Goal: Information Seeking & Learning: Learn about a topic

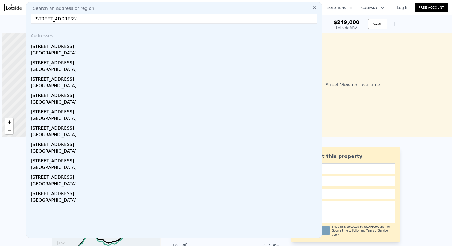
scroll to position [0, 2]
click at [109, 21] on input "[STREET_ADDRESS]" at bounding box center [174, 19] width 286 height 10
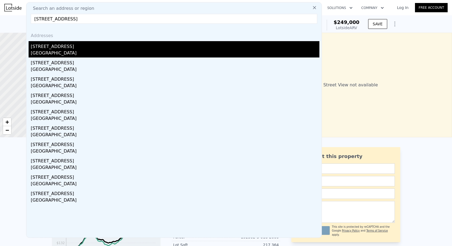
type input "[STREET_ADDRESS]"
click at [67, 48] on div "[STREET_ADDRESS]" at bounding box center [175, 45] width 288 height 9
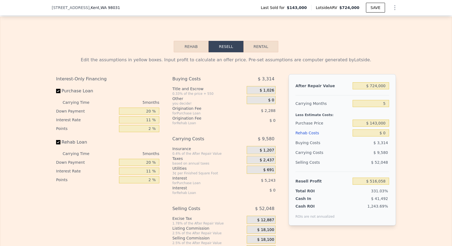
scroll to position [0, 518]
click at [386, 104] on input "5" at bounding box center [370, 103] width 36 height 7
type input "3"
type input "$ 519,890"
type input "3"
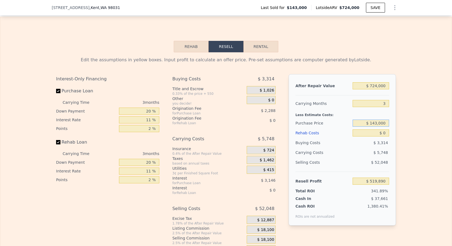
click at [376, 122] on input "$ 143,000" at bounding box center [370, 122] width 36 height 7
type input "$ 575,000"
click at [421, 120] on div "Edit the assumptions in yellow boxes. Input profit to calculate an offer price.…" at bounding box center [225, 153] width 451 height 202
type input "$ 70,035"
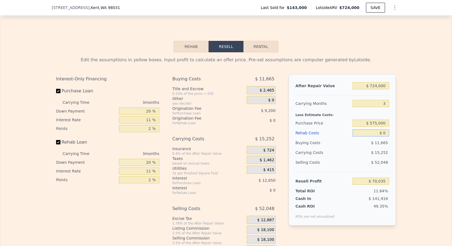
click at [387, 135] on input "$ 0" at bounding box center [370, 132] width 36 height 7
type input "$ 6"
type input "$ 70,029"
type input "$ 60"
type input "$ 69,974"
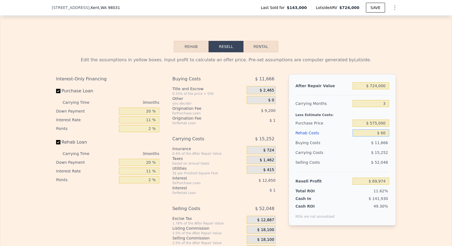
type input "$ 600"
type input "$ 69,413"
type input "$ 6,000"
type input "$ 63,807"
type input "$ 60,000"
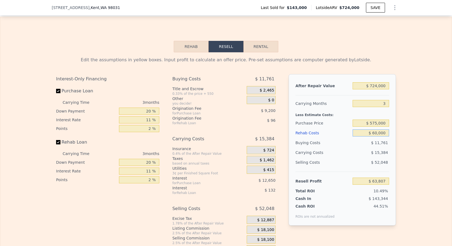
type input "$ 7,755"
click at [398, 135] on div "Edit the assumptions in yellow boxes. Input profit to calculate an offer price.…" at bounding box center [226, 153] width 348 height 202
click at [377, 125] on input "$ 575,000" at bounding box center [370, 122] width 36 height 7
click at [375, 124] on input "$ 575,000" at bounding box center [370, 122] width 36 height 7
type input "$ 505,000"
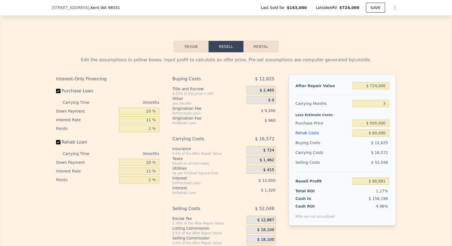
click at [360, 156] on div "$ 16,572" at bounding box center [359, 152] width 57 height 10
type input "$ 80,650"
click at [376, 123] on input "$ 505,000" at bounding box center [370, 122] width 36 height 7
type input "$ 500,000"
click at [354, 152] on div "$ 14,922" at bounding box center [359, 152] width 57 height 10
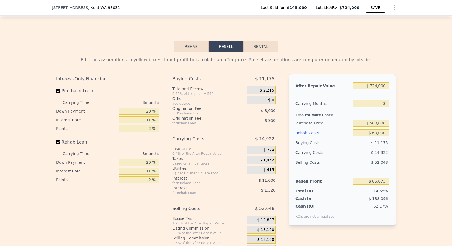
type input "$ 85,855"
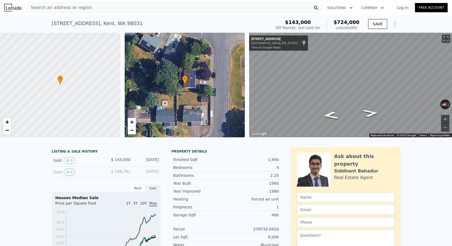
scroll to position [-2, 0]
type input "5"
type input "$ 0"
type input "$ 516,058"
click at [128, 5] on div "Search an address or region" at bounding box center [173, 7] width 295 height 11
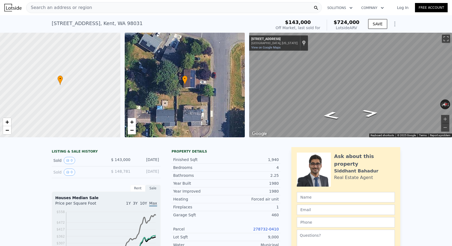
scroll to position [0, 0]
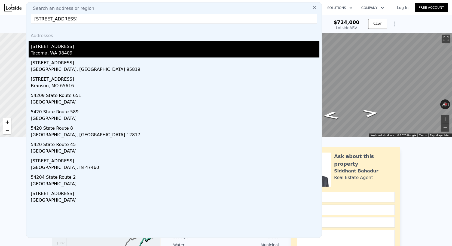
type input "[STREET_ADDRESS]"
click at [85, 50] on div "Tacoma, WA 98409" at bounding box center [175, 54] width 288 height 8
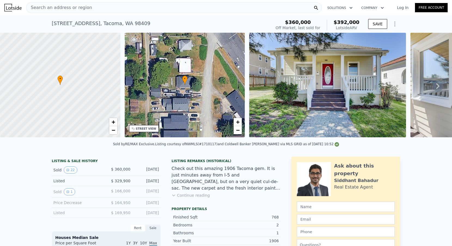
click at [81, 6] on span "Search an address or region" at bounding box center [59, 7] width 66 height 7
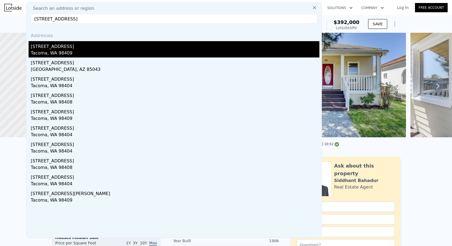
type input "[STREET_ADDRESS]"
click at [67, 47] on div "[STREET_ADDRESS]" at bounding box center [175, 45] width 288 height 9
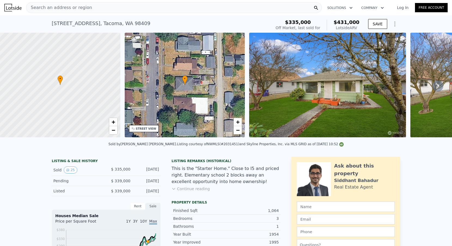
scroll to position [90, 0]
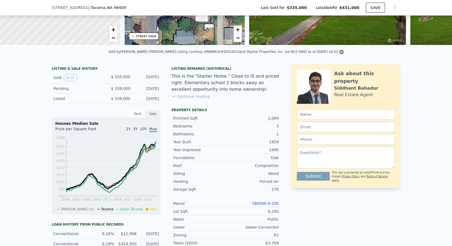
click at [260, 202] on link "786500-0-330" at bounding box center [265, 203] width 27 height 4
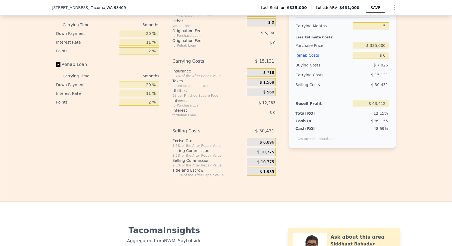
scroll to position [883, 0]
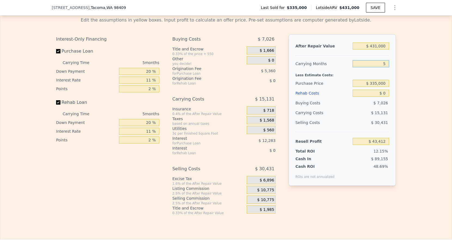
click at [388, 63] on input "5" at bounding box center [370, 63] width 36 height 7
type input "3"
type input "$ 49,464"
type input "3"
click at [380, 92] on input "$ 0" at bounding box center [370, 93] width 36 height 7
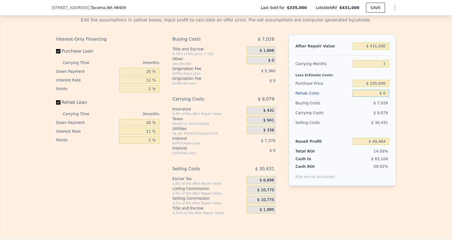
click at [388, 92] on input "$ 0" at bounding box center [370, 93] width 36 height 7
drag, startPoint x: 126, startPoint y: 11, endPoint x: 48, endPoint y: 5, distance: 78.0
click at [48, 5] on div "[STREET_ADDRESS] Last Sold for $335,000 Lotside ARV $431,000 SAVE" at bounding box center [226, 8] width 452 height 16
copy div "[STREET_ADDRESS]"
click at [375, 83] on input "$ 335,000" at bounding box center [370, 83] width 36 height 7
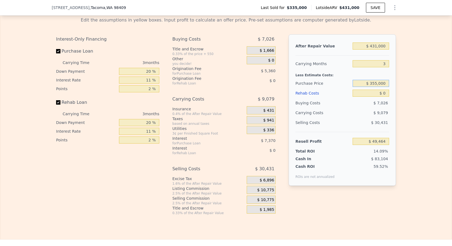
type input "$ 355,000"
click at [384, 94] on input "$ 0" at bounding box center [370, 93] width 36 height 7
type input "$ 28,640"
click at [387, 94] on input "$ 0" at bounding box center [370, 93] width 36 height 7
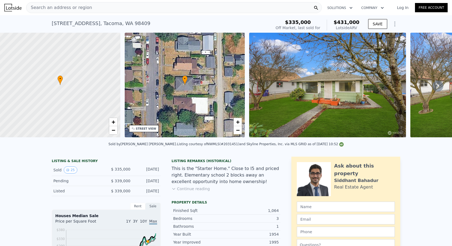
scroll to position [0, 0]
type input "5"
type input "$ 43,412"
drag, startPoint x: 286, startPoint y: 21, endPoint x: 323, endPoint y: 29, distance: 37.1
click at [320, 29] on div "$335,000 Off Market, last sold for" at bounding box center [297, 25] width 45 height 11
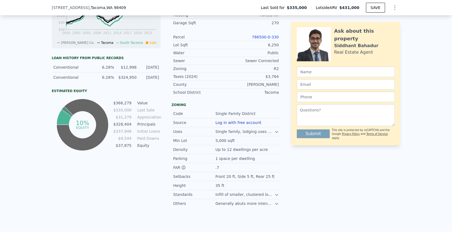
scroll to position [177, 0]
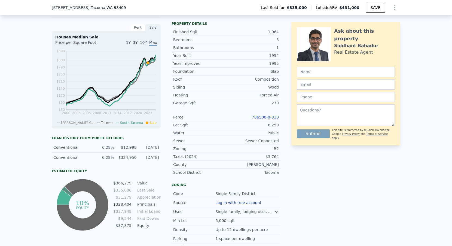
click at [257, 117] on link "786500-0-330" at bounding box center [265, 117] width 27 height 4
drag, startPoint x: 248, startPoint y: 116, endPoint x: 282, endPoint y: 116, distance: 34.3
click at [282, 116] on div "LISTING & SALE HISTORY Sold 25 $ 335,000 [DATE] Pending $ 339,000 [DATE] Listed…" at bounding box center [226, 133] width 348 height 310
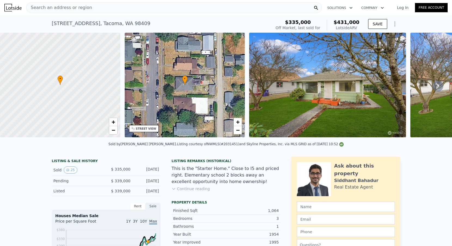
scroll to position [-1, 0]
click at [110, 6] on div "Search an address or region" at bounding box center [173, 7] width 295 height 11
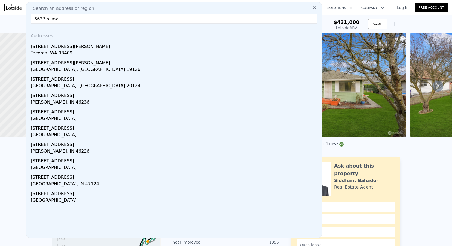
type input "6637 s law"
click at [63, 41] on div "Addresses" at bounding box center [174, 34] width 291 height 13
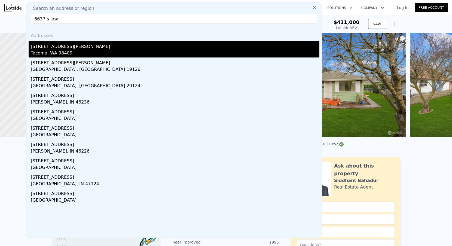
click at [59, 46] on div "[STREET_ADDRESS][PERSON_NAME]" at bounding box center [175, 45] width 288 height 9
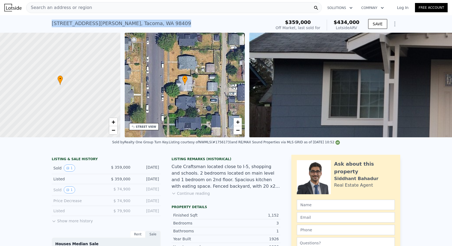
drag, startPoint x: 147, startPoint y: 24, endPoint x: 50, endPoint y: 22, distance: 97.1
click at [50, 22] on div "[STREET_ADDRESS][PERSON_NAME] Sold [DATE] for $359k (~ARV $434k ) $359,000 Off …" at bounding box center [226, 23] width 452 height 17
copy div "[STREET_ADDRESS][PERSON_NAME] Sold [DATE] for $359k (~ARV $434k )"
click at [87, 5] on div "Search an address or region" at bounding box center [173, 7] width 295 height 11
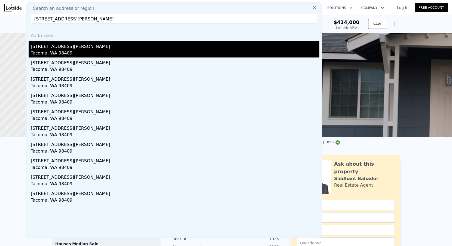
type input "[STREET_ADDRESS][PERSON_NAME]"
click at [64, 51] on div "Tacoma, WA 98409" at bounding box center [175, 54] width 288 height 8
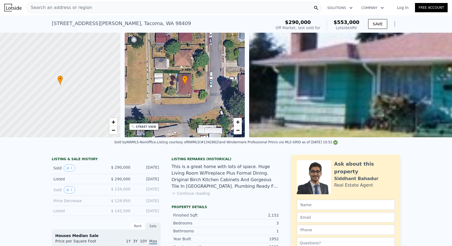
click at [115, 30] on div "[STREET_ADDRESS][PERSON_NAME] Sold [DATE] for $290k (~ARV $553k )" at bounding box center [160, 24] width 217 height 15
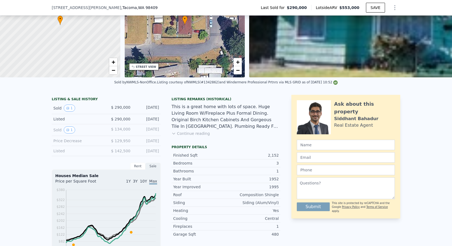
scroll to position [117, 0]
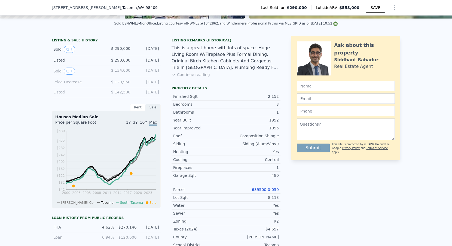
click at [260, 188] on link "639500-0-050" at bounding box center [265, 189] width 27 height 4
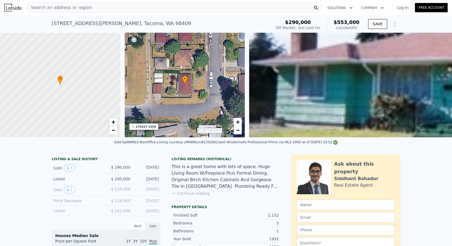
scroll to position [0, 0]
click at [137, 12] on div "Search an address or region" at bounding box center [173, 7] width 295 height 11
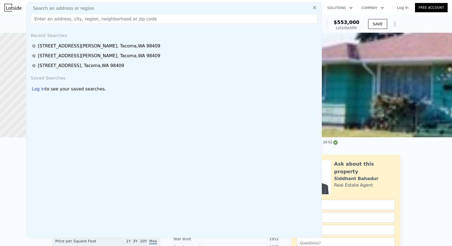
click at [137, 8] on div "Search an address or region" at bounding box center [174, 8] width 291 height 7
click at [127, 21] on input "text" at bounding box center [174, 19] width 286 height 10
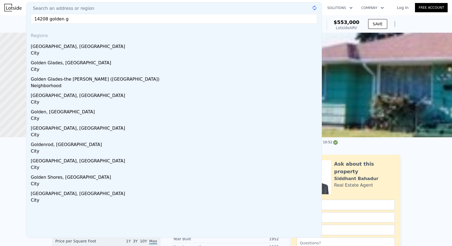
type input "14208 golden gi"
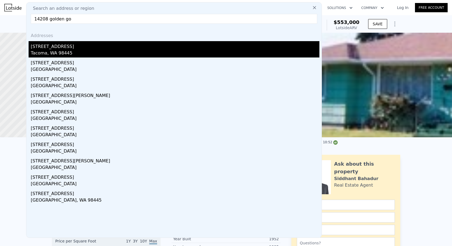
drag, startPoint x: 127, startPoint y: 17, endPoint x: 52, endPoint y: 45, distance: 80.3
click at [52, 45] on div "[STREET_ADDRESS]" at bounding box center [175, 45] width 288 height 9
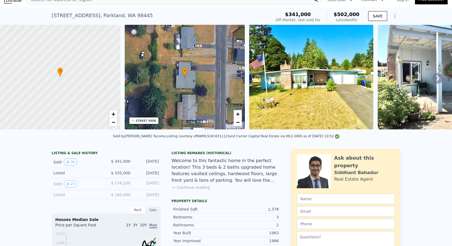
scroll to position [8, 0]
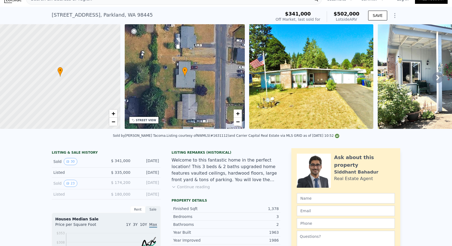
click at [91, 14] on div "[STREET_ADDRESS]" at bounding box center [102, 15] width 101 height 8
copy div "[STREET_ADDRESS] Sold [DATE] for $341k (~ARV $502k )"
